Goal: Information Seeking & Learning: Learn about a topic

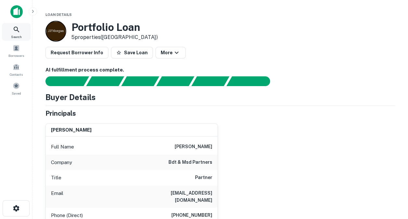
click at [13, 28] on icon at bounding box center [17, 30] width 8 height 8
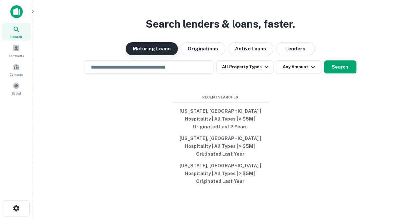
click at [149, 55] on button "Maturing Loans" at bounding box center [152, 48] width 52 height 13
click at [150, 71] on input "text" at bounding box center [149, 66] width 124 height 7
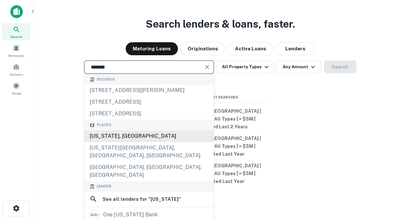
click at [122, 142] on div "[US_STATE], [GEOGRAPHIC_DATA]" at bounding box center [148, 136] width 129 height 12
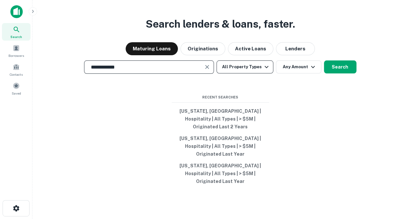
type input "**********"
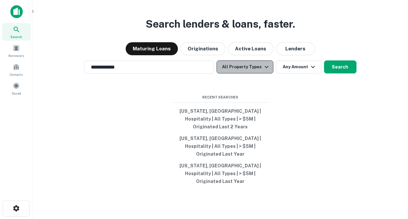
click at [266, 71] on icon "button" at bounding box center [267, 67] width 8 height 8
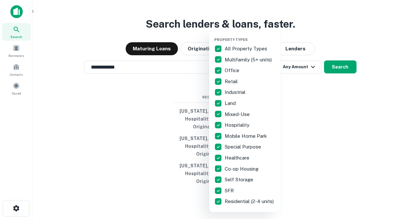
click at [232, 50] on p "All Property Types" at bounding box center [247, 49] width 44 height 8
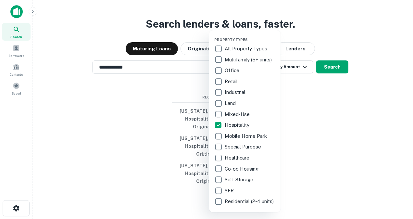
click at [321, 120] on div at bounding box center [206, 109] width 413 height 219
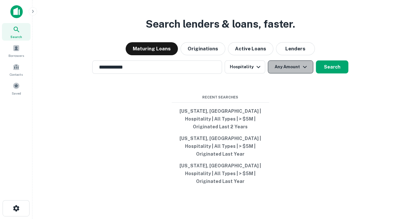
click at [305, 71] on icon "button" at bounding box center [305, 67] width 8 height 8
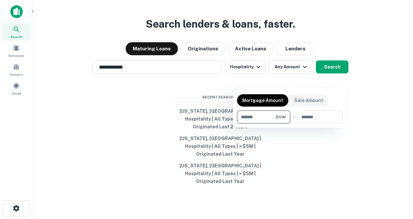
type input "********"
click at [332, 80] on div at bounding box center [206, 109] width 413 height 219
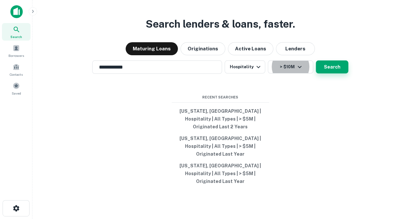
click at [329, 73] on button "Search" at bounding box center [332, 66] width 32 height 13
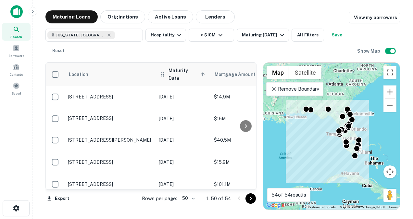
click at [172, 72] on span "Maturity Date sorted ascending" at bounding box center [187, 75] width 38 height 16
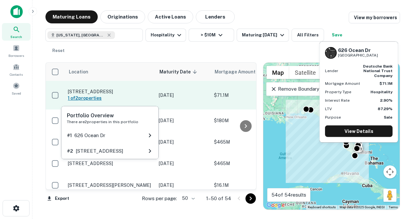
click at [81, 97] on h6 "1 of 2 properties" at bounding box center [110, 97] width 84 height 7
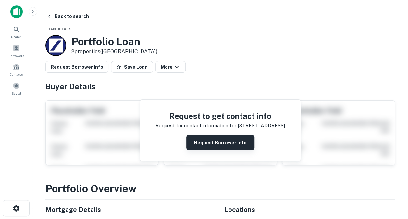
click at [228, 145] on button "Request Borrower Info" at bounding box center [220, 143] width 68 height 16
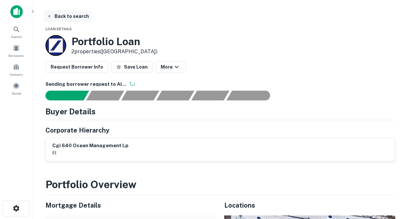
click at [61, 15] on button "Back to search" at bounding box center [67, 16] width 47 height 12
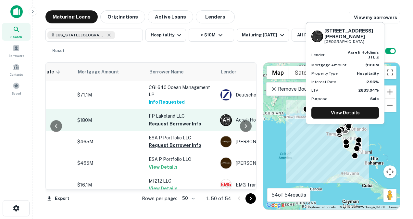
scroll to position [0, 136]
click at [182, 122] on button "Request Borrower Info" at bounding box center [175, 124] width 53 height 8
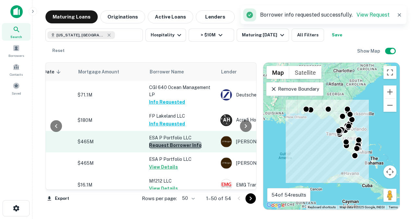
click at [179, 145] on button "Request Borrower Info" at bounding box center [175, 145] width 53 height 8
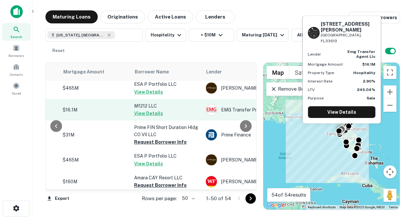
scroll to position [78, 151]
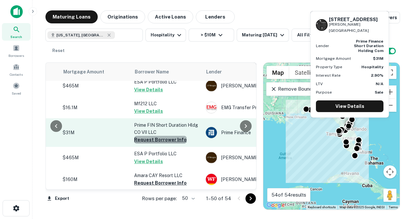
click at [174, 137] on button "Request Borrower Info" at bounding box center [160, 140] width 53 height 8
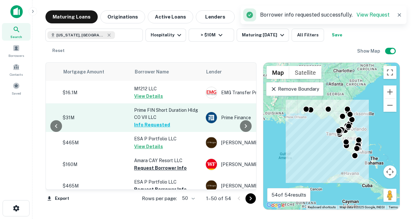
scroll to position [92, 151]
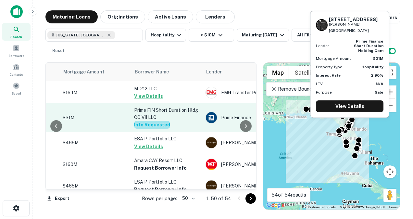
click at [156, 125] on button "Info Requested" at bounding box center [152, 125] width 36 height 8
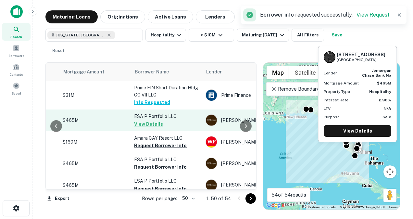
scroll to position [115, 151]
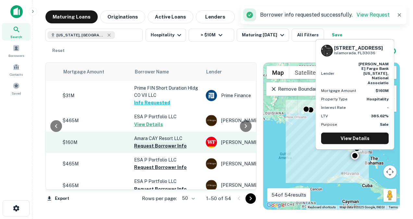
click at [157, 146] on button "Request Borrower Info" at bounding box center [160, 146] width 53 height 8
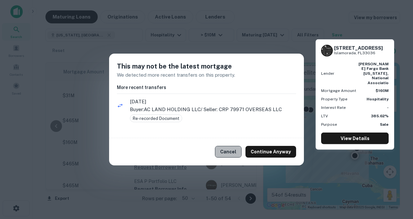
click at [231, 153] on button "Cancel" at bounding box center [228, 152] width 27 height 12
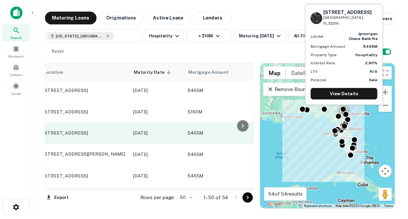
scroll to position [145, 0]
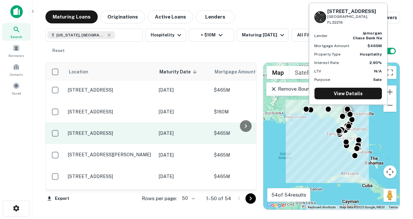
click at [96, 131] on p "[STREET_ADDRESS]" at bounding box center [110, 133] width 84 height 6
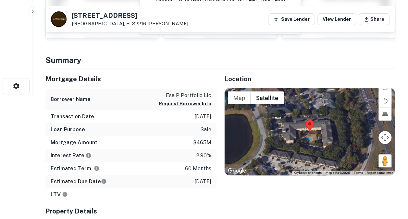
scroll to position [123, 0]
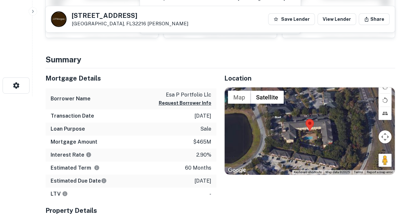
click at [310, 123] on img at bounding box center [309, 125] width 8 height 12
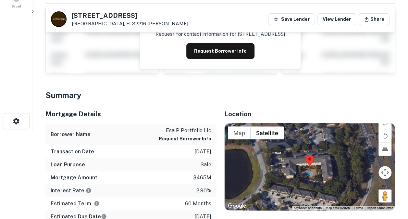
scroll to position [47, 0]
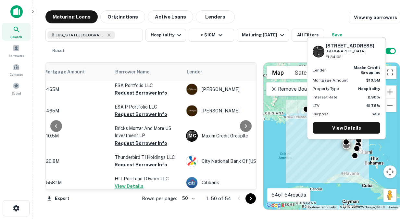
scroll to position [448, 171]
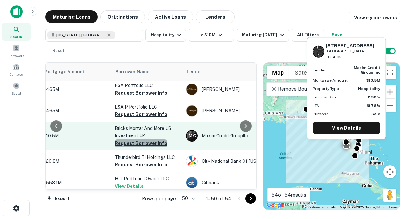
click at [149, 143] on button "Request Borrower Info" at bounding box center [141, 143] width 53 height 8
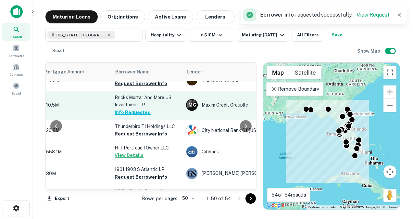
scroll to position [479, 171]
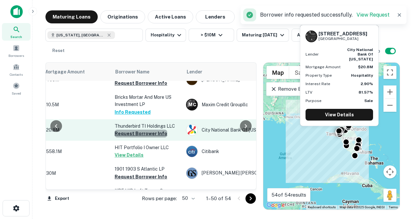
click at [143, 133] on button "Request Borrower Info" at bounding box center [141, 133] width 53 height 8
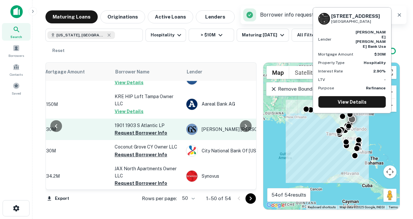
scroll to position [553, 171]
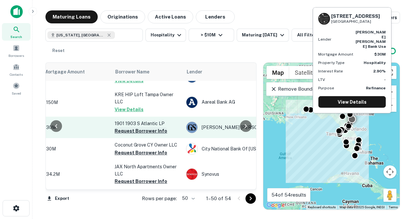
click at [142, 130] on button "Request Borrower Info" at bounding box center [141, 131] width 53 height 8
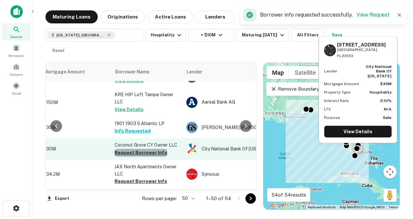
click at [142, 152] on button "Request Borrower Info" at bounding box center [141, 153] width 53 height 8
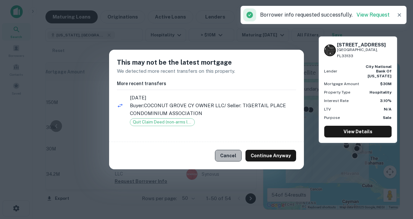
click at [233, 156] on button "Cancel" at bounding box center [228, 156] width 27 height 12
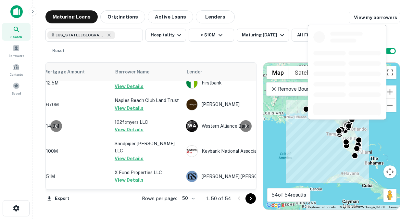
scroll to position [1028, 171]
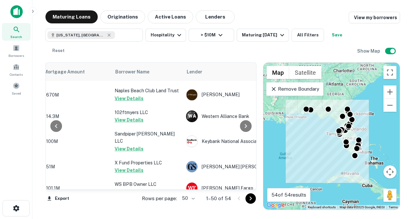
click at [248, 196] on icon "Go to next page" at bounding box center [251, 198] width 8 height 8
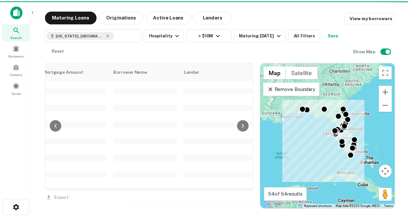
scroll to position [0, 171]
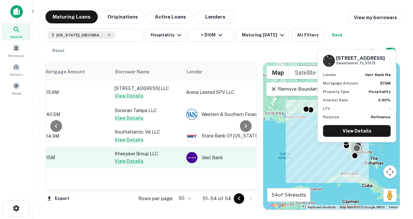
click at [129, 160] on button "View Details" at bounding box center [129, 161] width 29 height 8
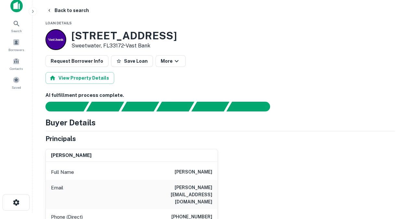
scroll to position [6, 0]
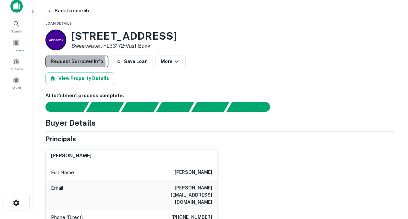
click at [69, 64] on button "Request Borrower Info" at bounding box center [76, 61] width 63 height 12
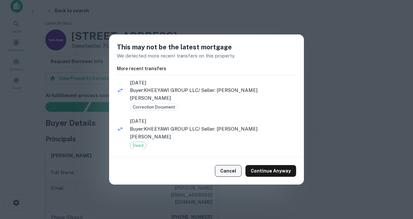
click at [230, 166] on button "Cancel" at bounding box center [228, 171] width 27 height 12
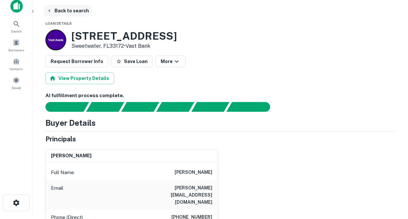
click at [49, 10] on icon "button" at bounding box center [49, 10] width 2 height 3
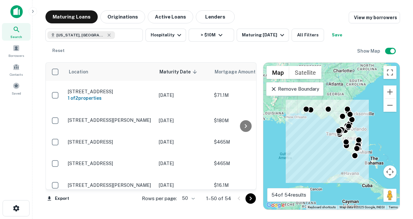
click at [250, 74] on div at bounding box center [245, 126] width 13 height 127
